Goal: Find specific page/section: Find specific page/section

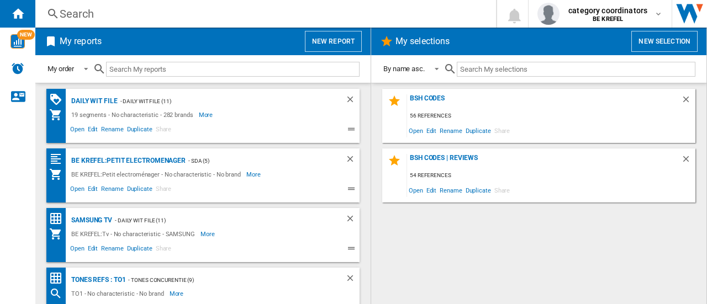
click at [63, 9] on div "Search" at bounding box center [263, 13] width 407 height 15
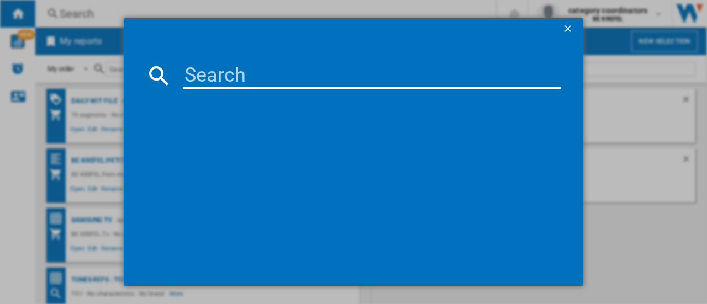
click at [27, 10] on div at bounding box center [353, 152] width 707 height 304
click at [572, 29] on ng-md-icon "getI18NText('BUTTONS.CLOSE_DIALOG')" at bounding box center [568, 29] width 13 height 13
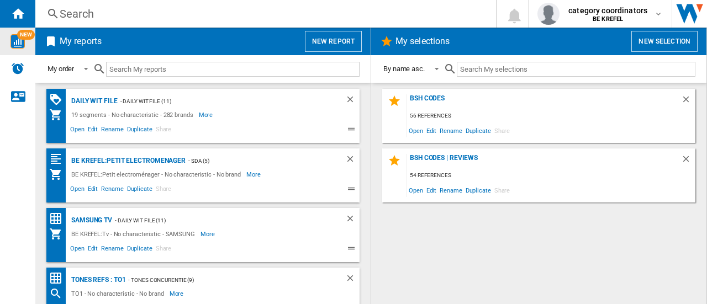
click at [10, 35] on img "WiseCard" at bounding box center [17, 41] width 14 height 14
click at [100, 100] on div "Daily WIT file" at bounding box center [92, 101] width 49 height 14
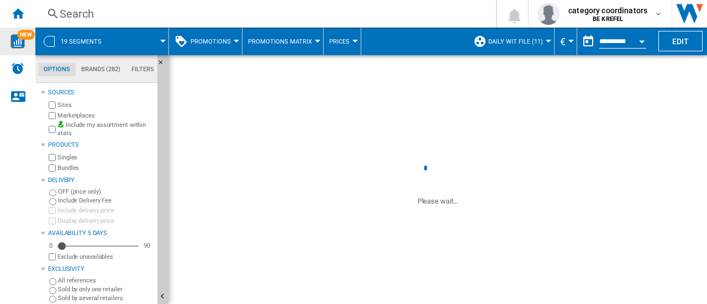
click at [221, 40] on span "Promotions" at bounding box center [210, 41] width 40 height 7
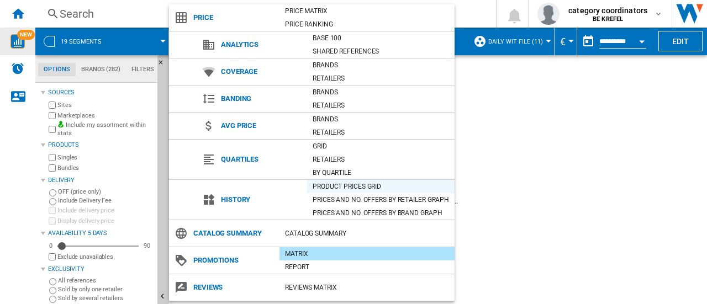
click at [341, 186] on div "Product prices grid" at bounding box center [380, 186] width 147 height 11
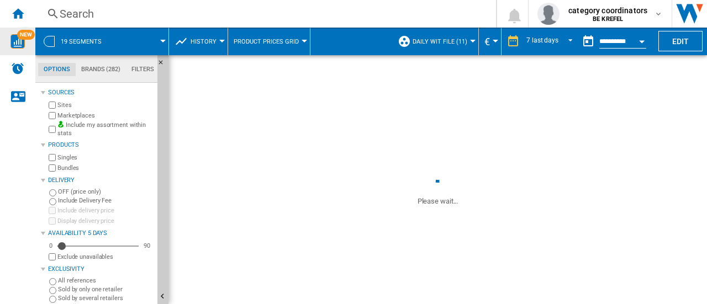
click at [81, 13] on div "Search" at bounding box center [263, 13] width 407 height 15
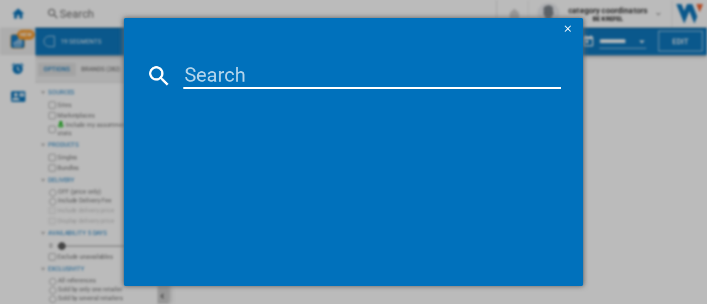
click at [292, 83] on input at bounding box center [372, 75] width 378 height 27
type input "12007552"
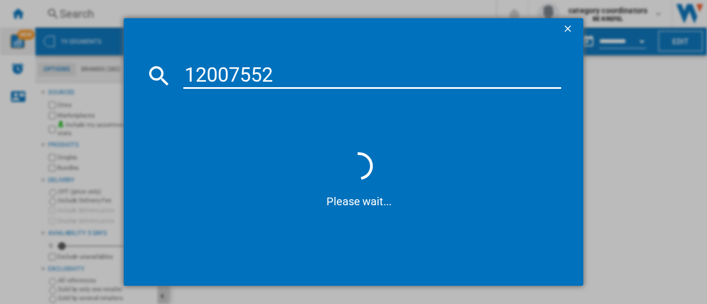
click at [277, 73] on input "12007552" at bounding box center [372, 75] width 378 height 27
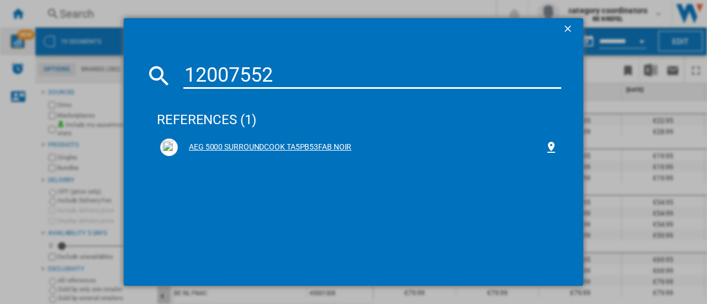
click at [262, 146] on div "AEG 5000 SURROUNDCOOK TA5PB53FAB NOIR" at bounding box center [361, 147] width 367 height 11
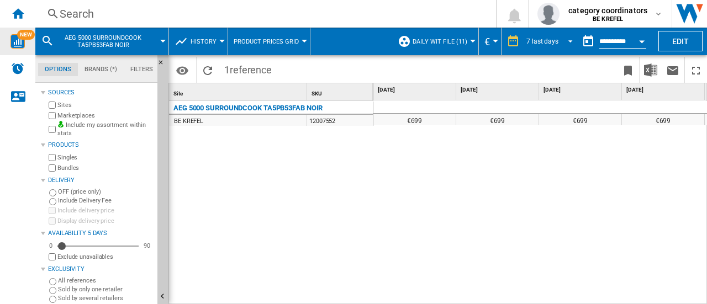
click at [551, 42] on div "7 last days" at bounding box center [542, 42] width 32 height 8
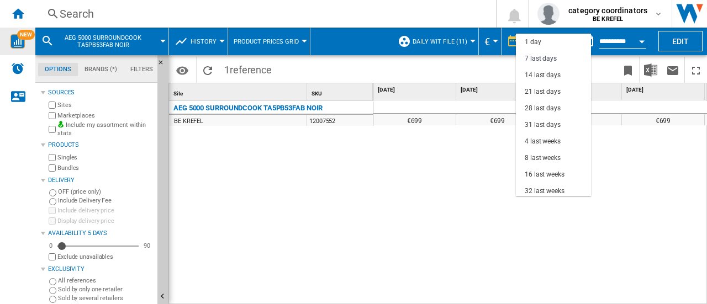
scroll to position [17, 0]
click at [553, 109] on div "31 last days" at bounding box center [543, 108] width 36 height 9
